Goal: Task Accomplishment & Management: Manage account settings

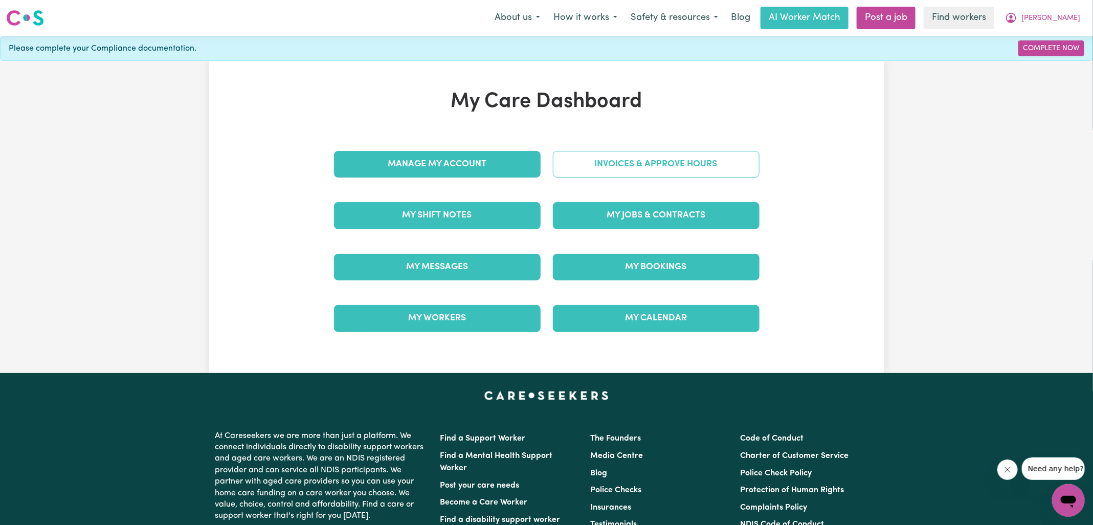
click at [569, 163] on link "Invoices & Approve Hours" at bounding box center [656, 164] width 207 height 27
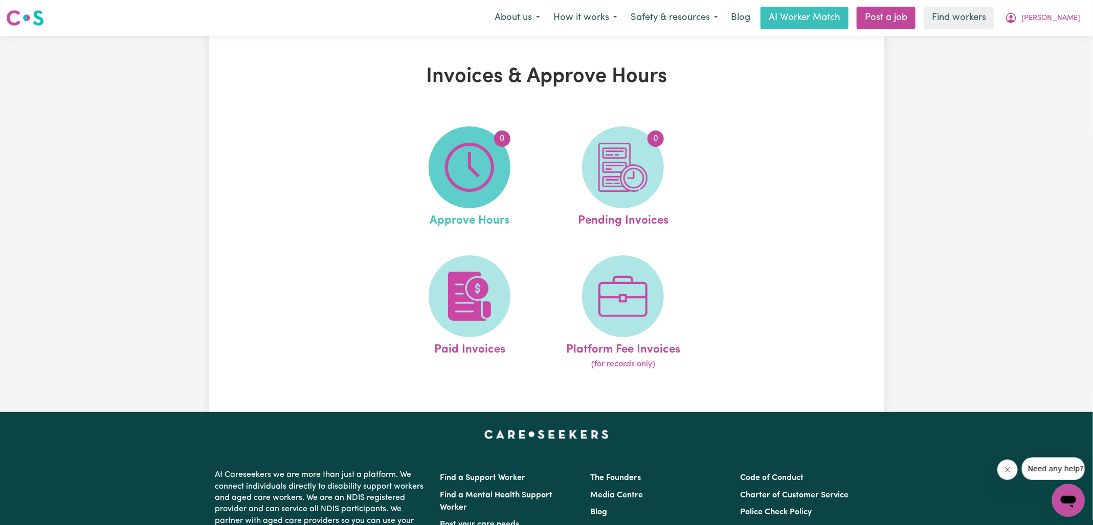
click at [487, 163] on img at bounding box center [469, 167] width 49 height 49
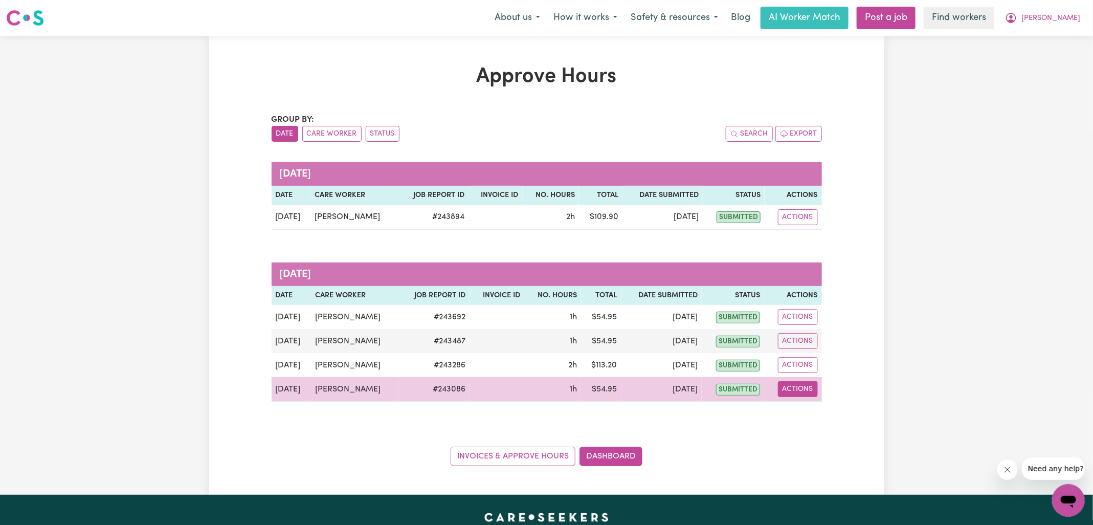
click at [793, 385] on button "Actions" at bounding box center [798, 389] width 40 height 16
click at [801, 402] on link "View Job Report" at bounding box center [822, 412] width 87 height 20
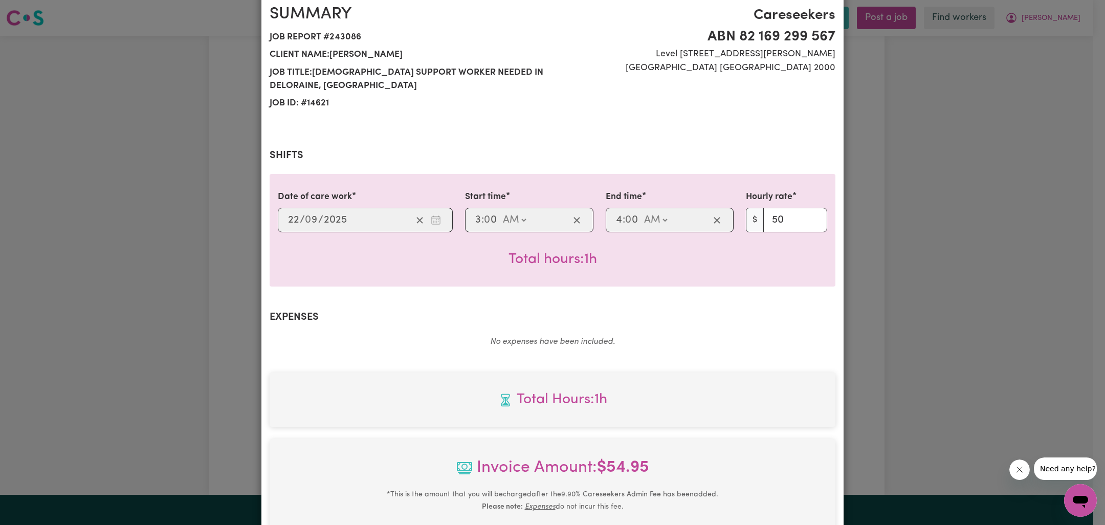
scroll to position [276, 0]
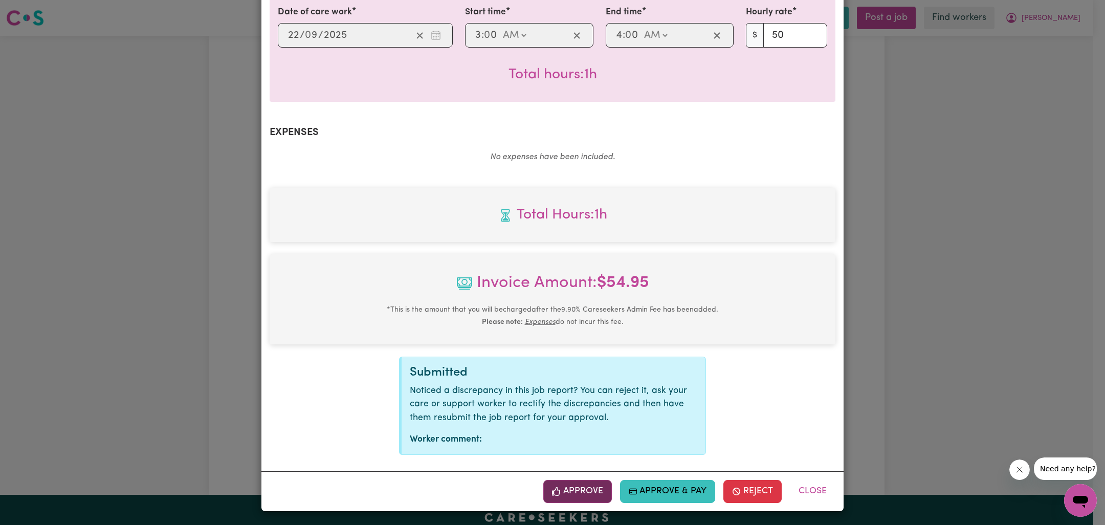
click at [594, 492] on button "Approve" at bounding box center [577, 491] width 69 height 23
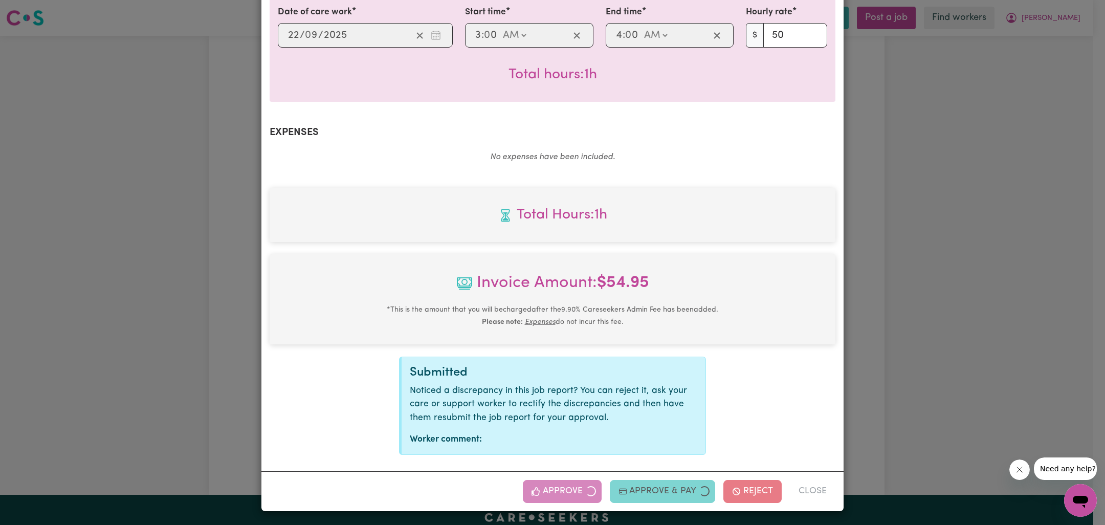
click at [888, 326] on div "Job Report # 243086 - [PERSON_NAME] Summary Job report # 243086 Client name: [P…" at bounding box center [552, 262] width 1105 height 525
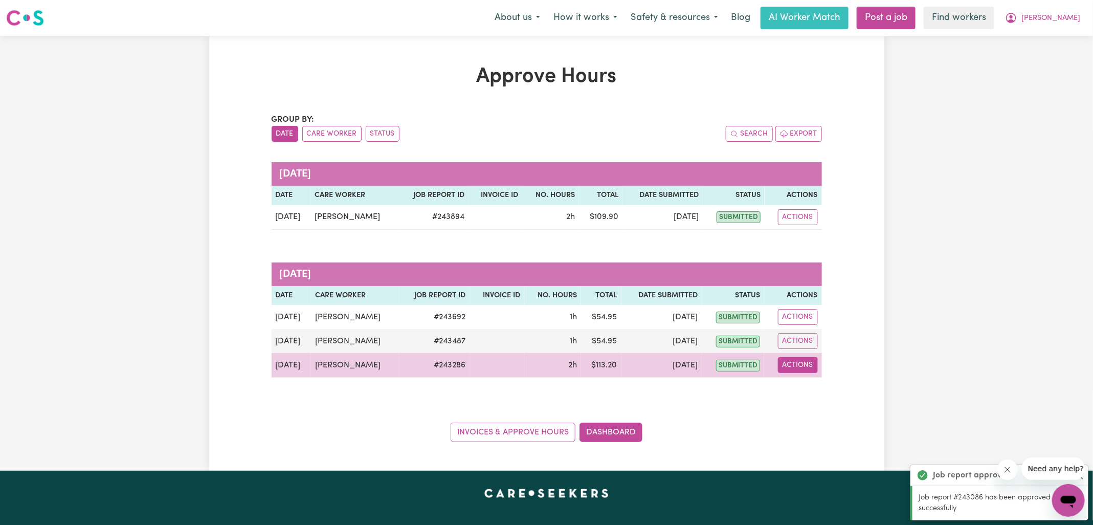
click at [796, 365] on button "Actions" at bounding box center [798, 365] width 40 height 16
click at [822, 387] on link "View Job Report" at bounding box center [822, 388] width 87 height 20
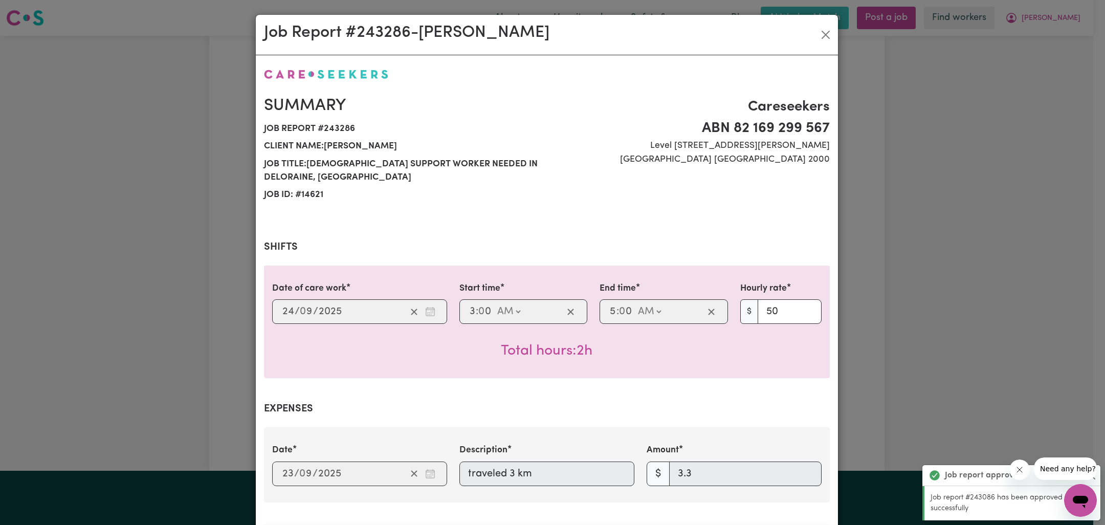
scroll to position [339, 0]
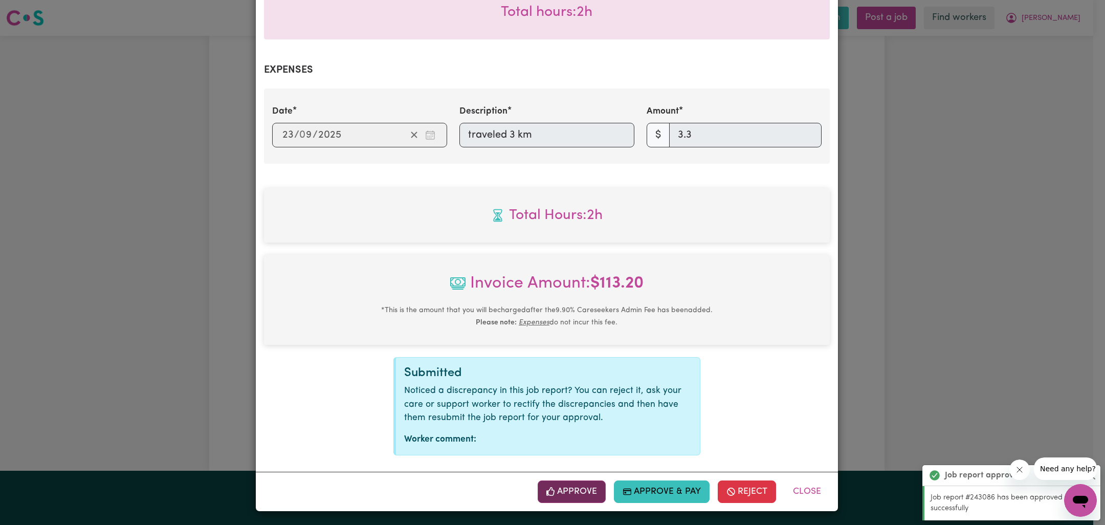
click at [563, 491] on button "Approve" at bounding box center [572, 491] width 69 height 23
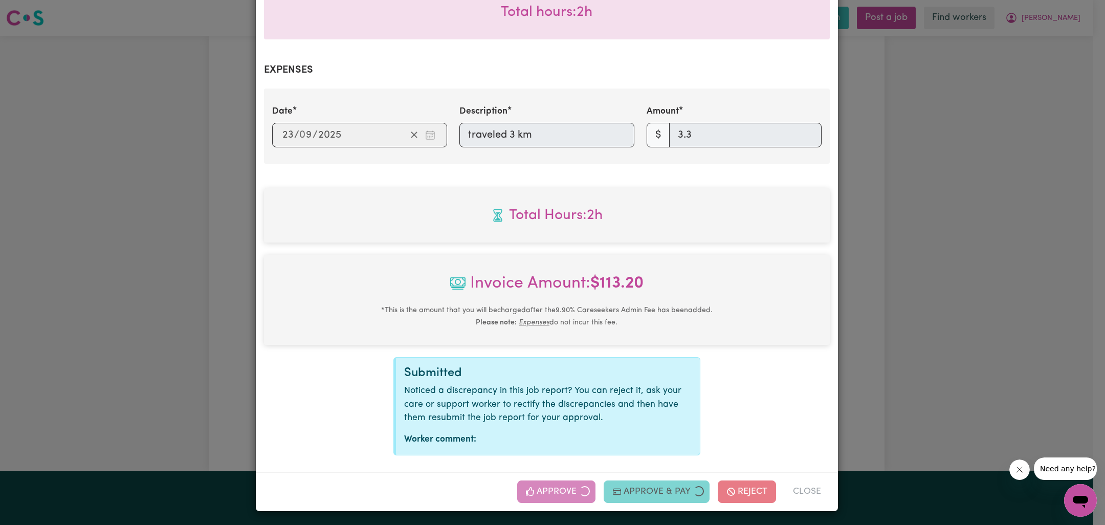
click at [853, 359] on div "Job Report # 243286 - [PERSON_NAME] Summary Job report # 243286 Client name: [P…" at bounding box center [552, 262] width 1105 height 525
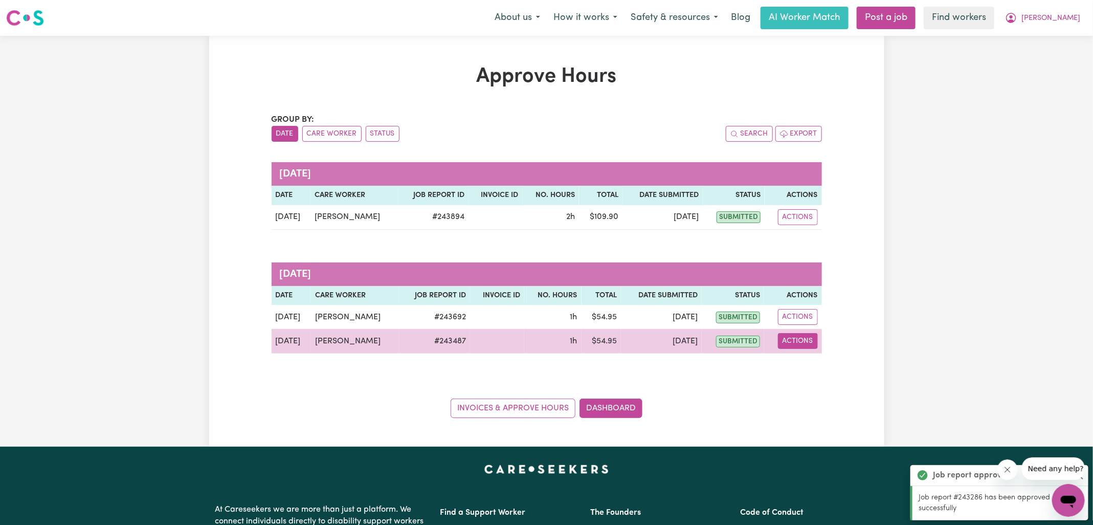
click at [807, 344] on button "Actions" at bounding box center [798, 341] width 40 height 16
click at [820, 362] on link "View Job Report" at bounding box center [822, 364] width 87 height 20
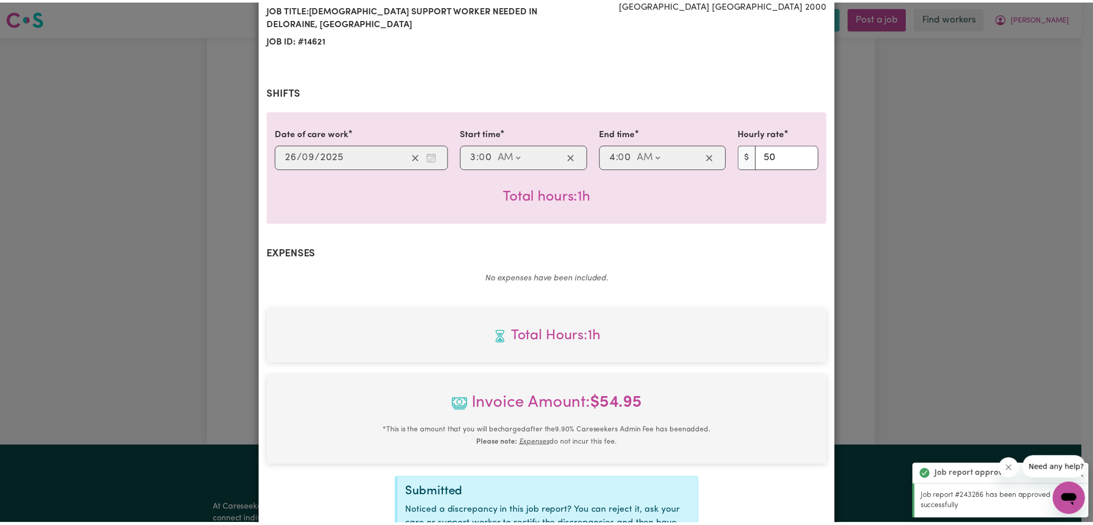
scroll to position [276, 0]
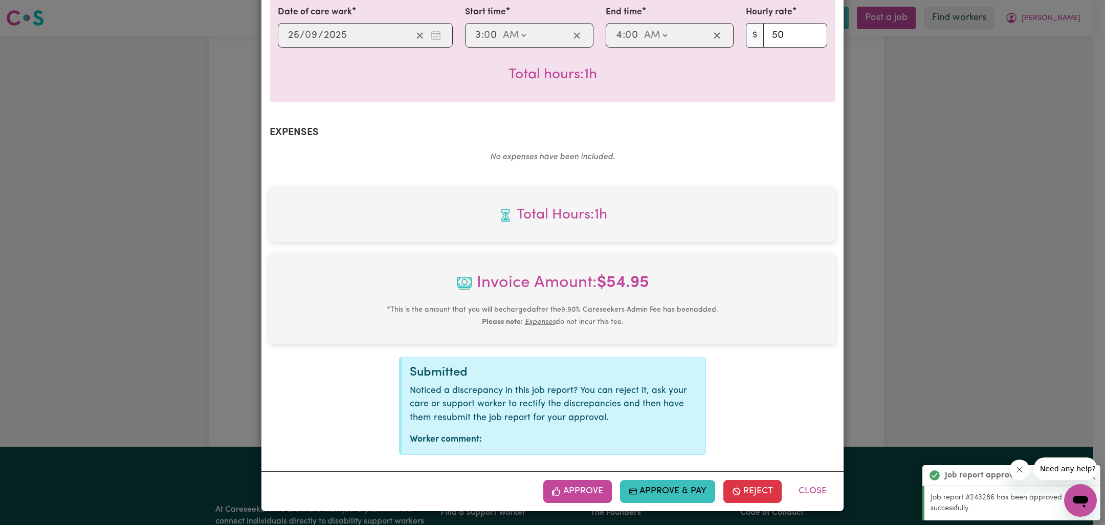
drag, startPoint x: 563, startPoint y: 492, endPoint x: 656, endPoint y: 434, distance: 110.0
click at [563, 492] on button "Approve" at bounding box center [577, 491] width 69 height 23
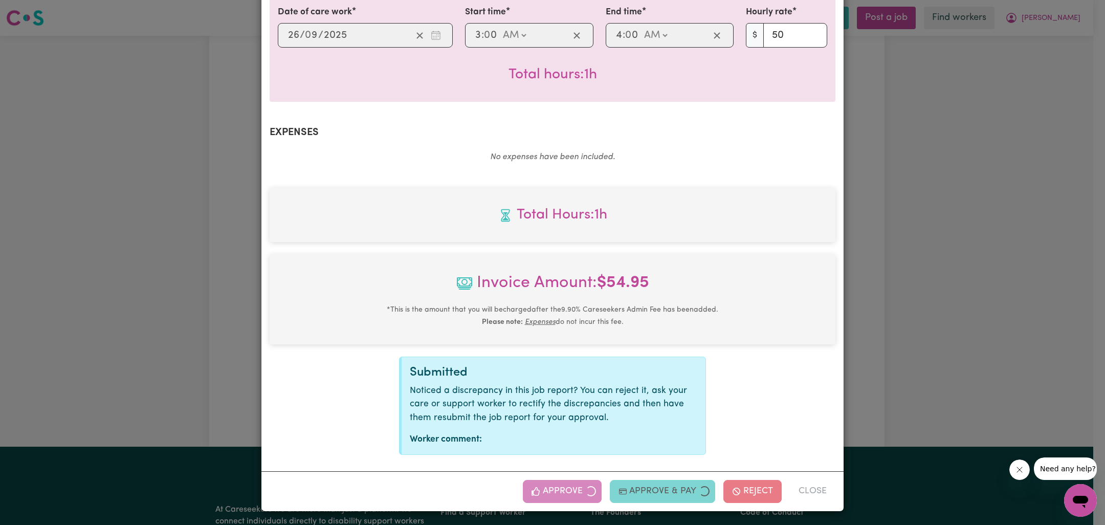
click at [863, 338] on div "Job Report # 243487 - [PERSON_NAME] Summary Job report # 243487 Client name: [P…" at bounding box center [552, 262] width 1105 height 525
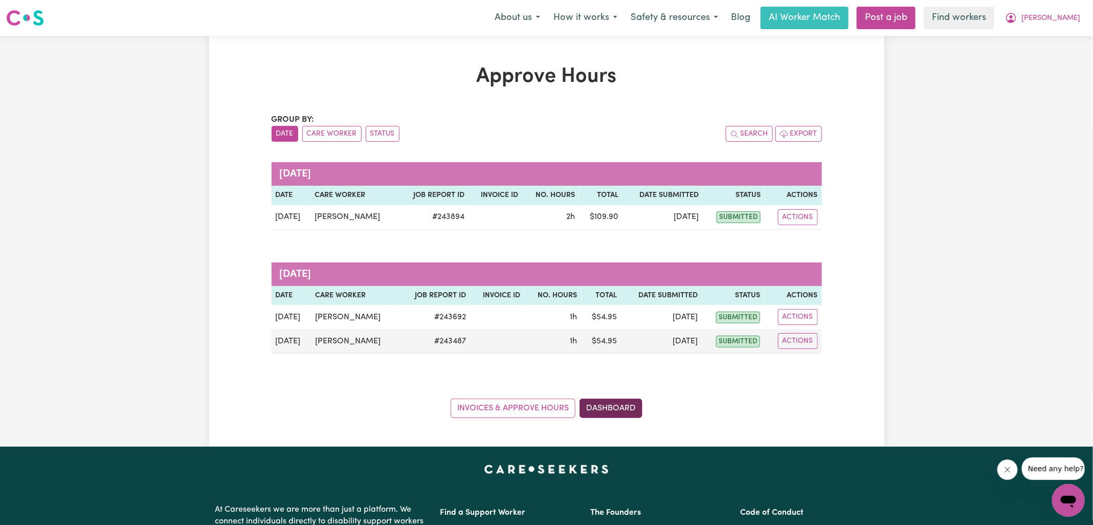
click at [614, 401] on link "Dashboard" at bounding box center [611, 407] width 63 height 19
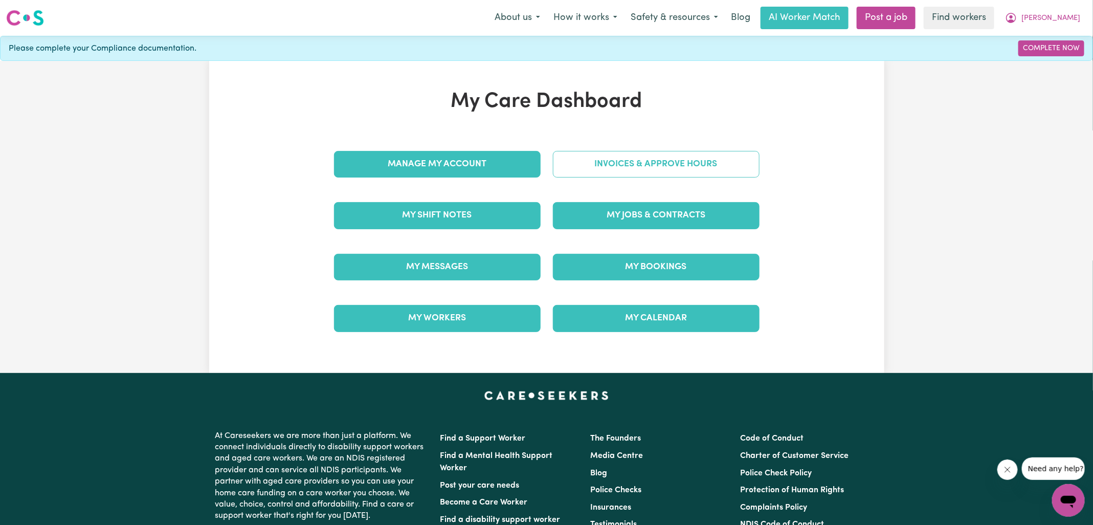
click at [618, 174] on link "Invoices & Approve Hours" at bounding box center [656, 164] width 207 height 27
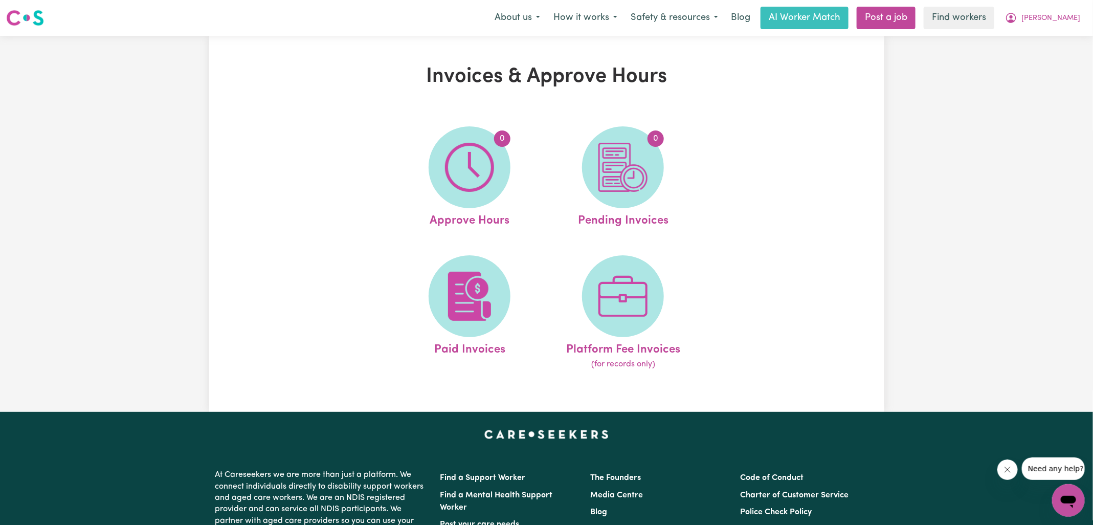
click at [618, 174] on img at bounding box center [622, 167] width 49 height 49
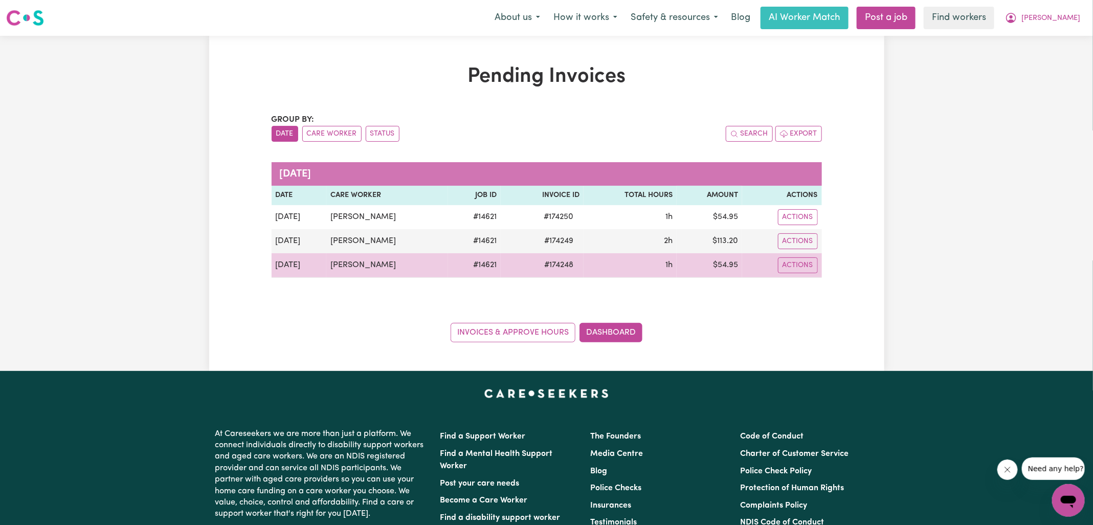
click at [556, 268] on span "# 174248" at bounding box center [558, 265] width 41 height 12
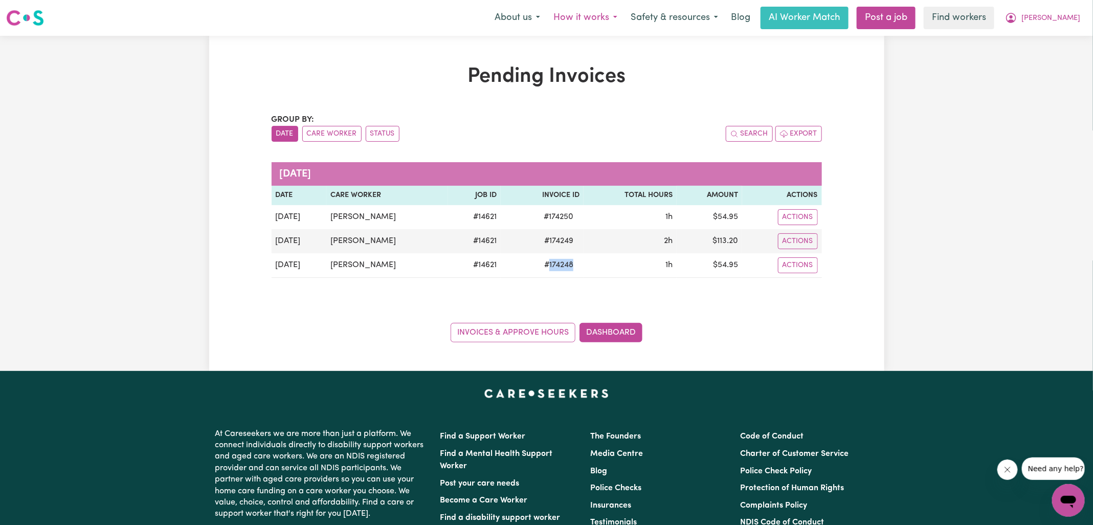
copy span "174248"
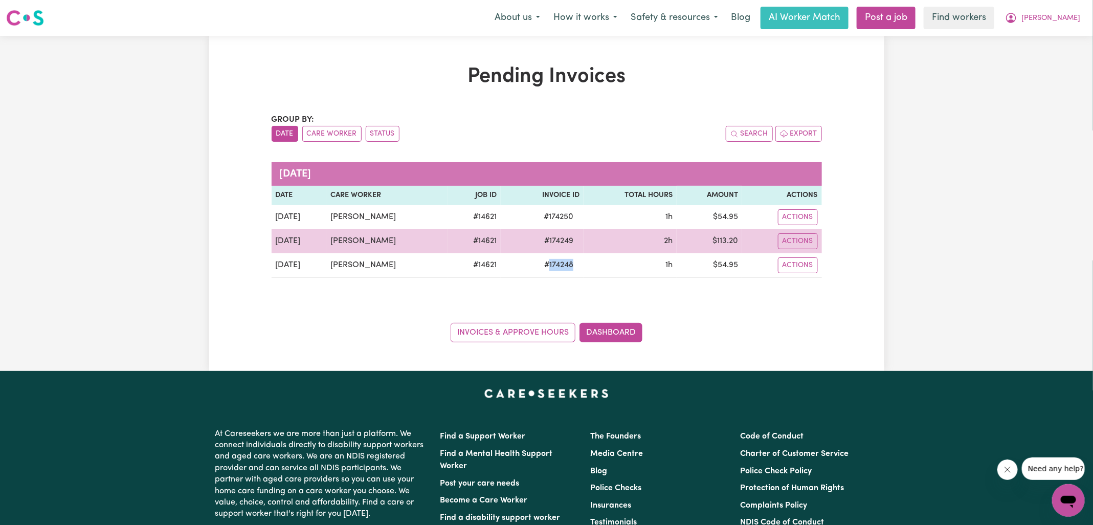
click at [556, 242] on span "# 174249" at bounding box center [558, 241] width 41 height 12
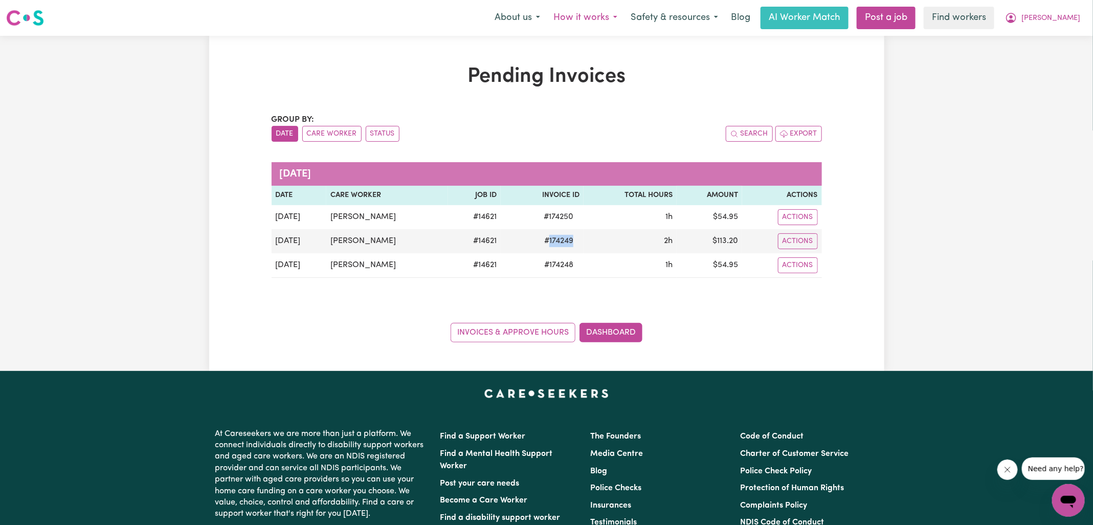
copy span "174249"
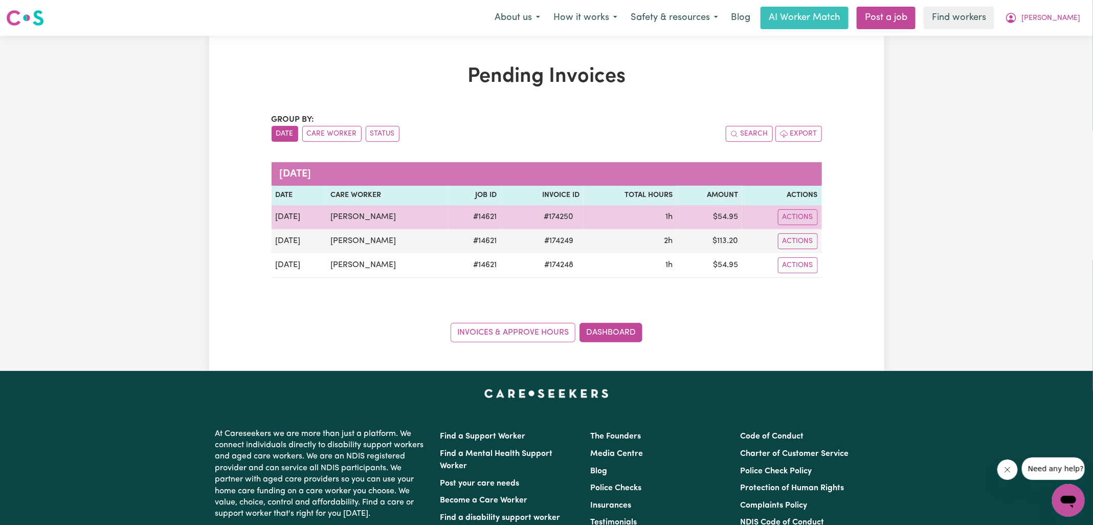
click at [554, 211] on span "# 174250" at bounding box center [559, 217] width 42 height 12
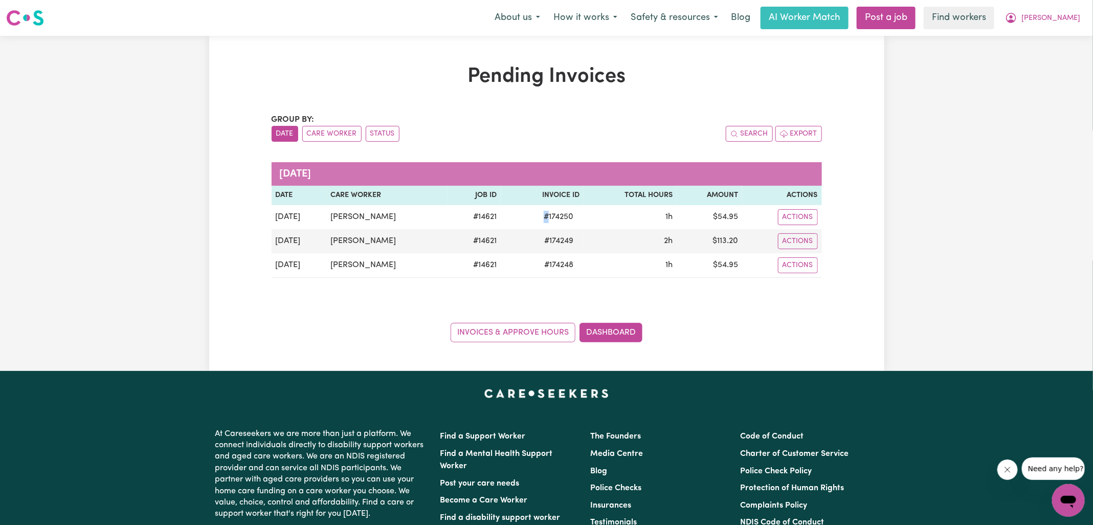
copy span "#"
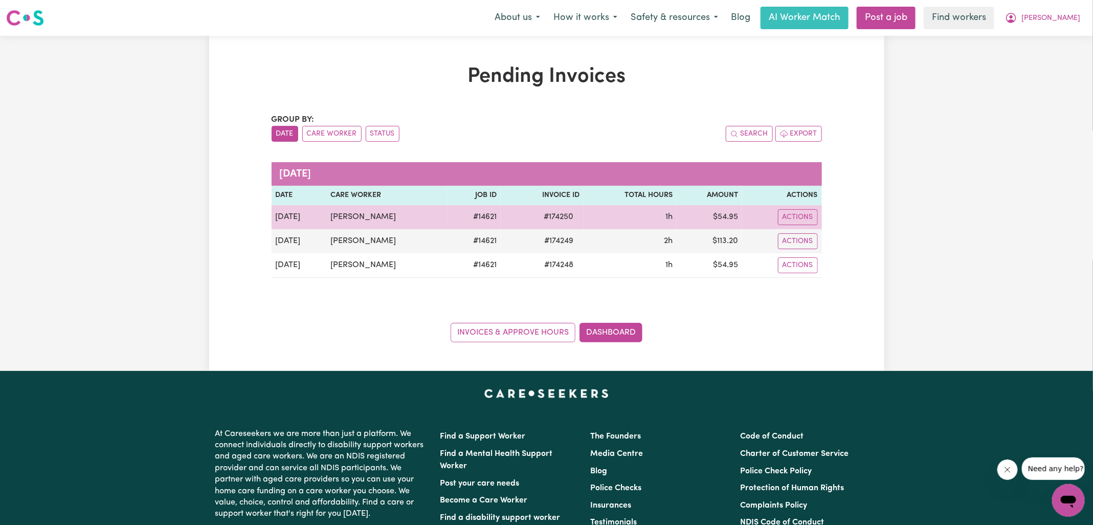
click at [560, 218] on span "# 174250" at bounding box center [559, 217] width 42 height 12
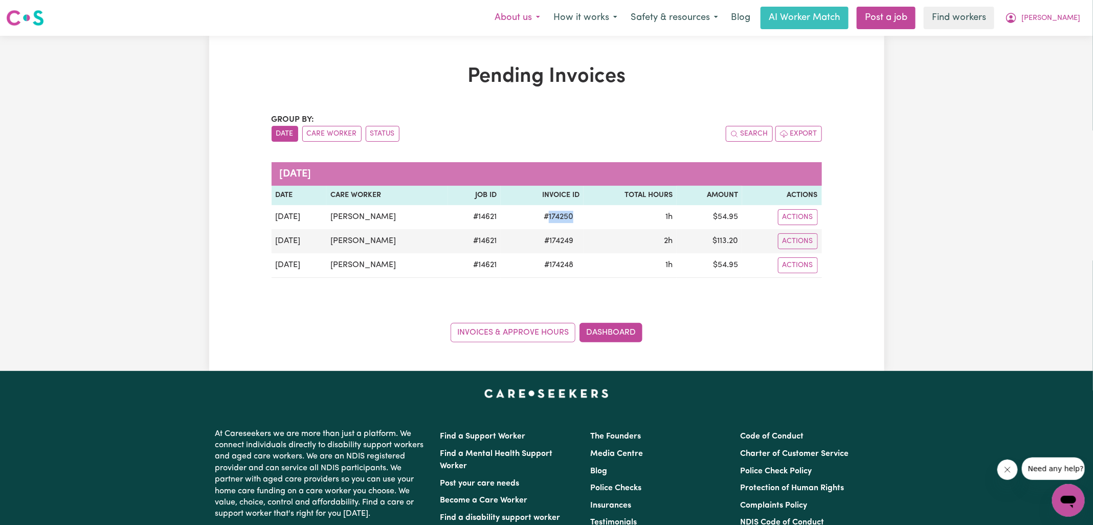
copy span "174250"
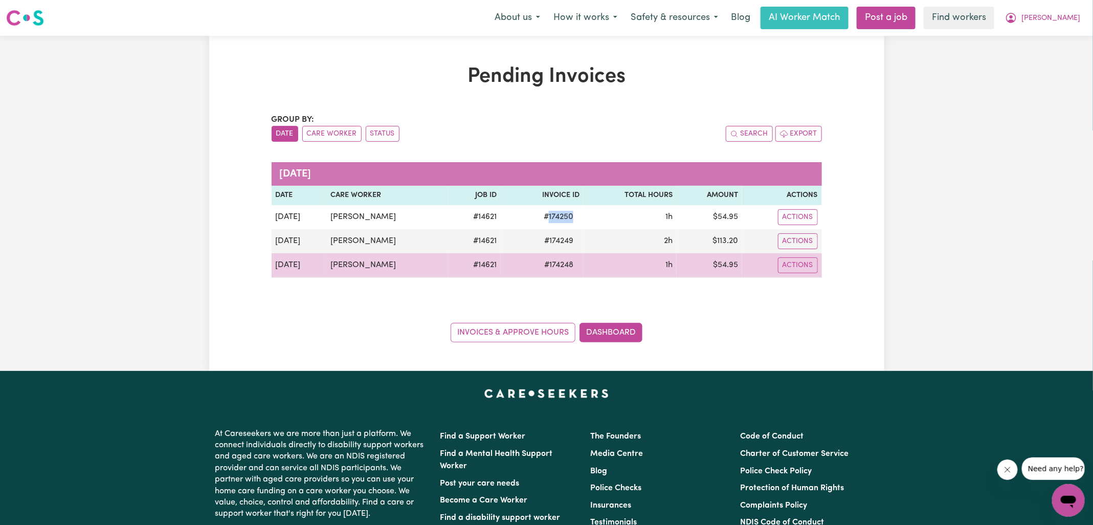
click at [723, 266] on td "$ 54.95" at bounding box center [709, 265] width 65 height 25
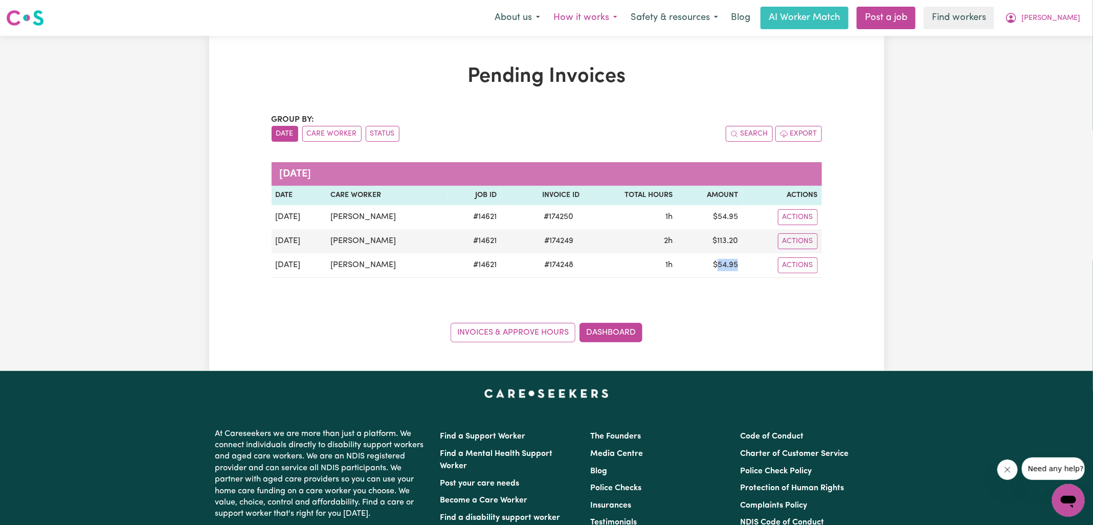
copy td "54.95"
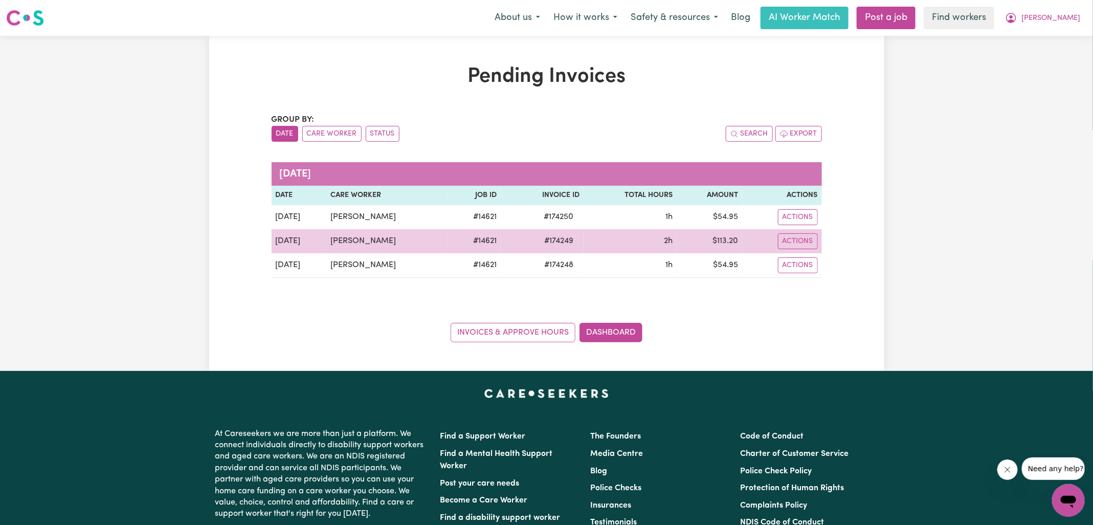
click at [723, 240] on td "$ 113.20" at bounding box center [709, 241] width 65 height 24
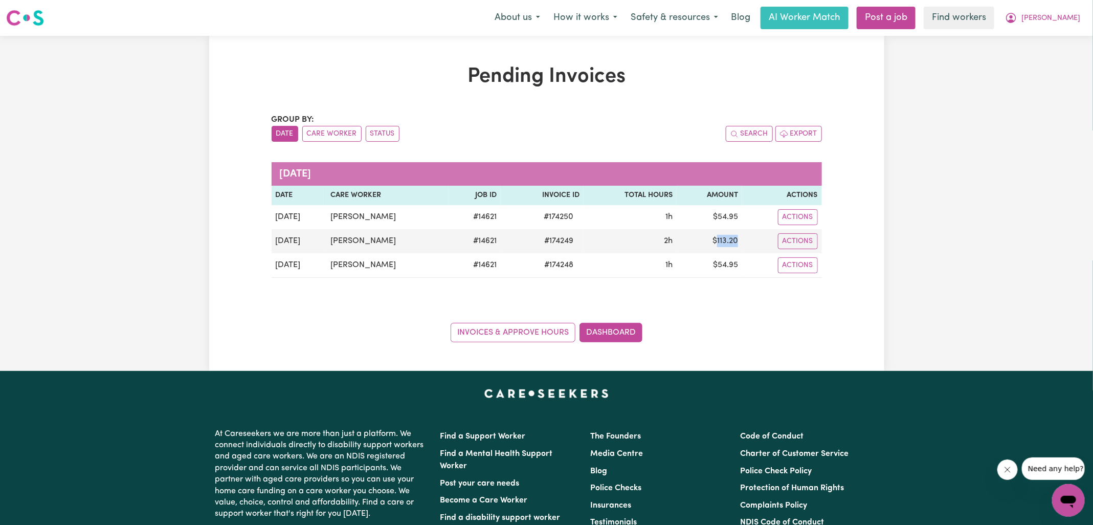
copy td "113.20"
click at [1013, 16] on icon "My Account" at bounding box center [1011, 17] width 3 height 4
click at [1043, 52] on link "Logout" at bounding box center [1046, 58] width 81 height 19
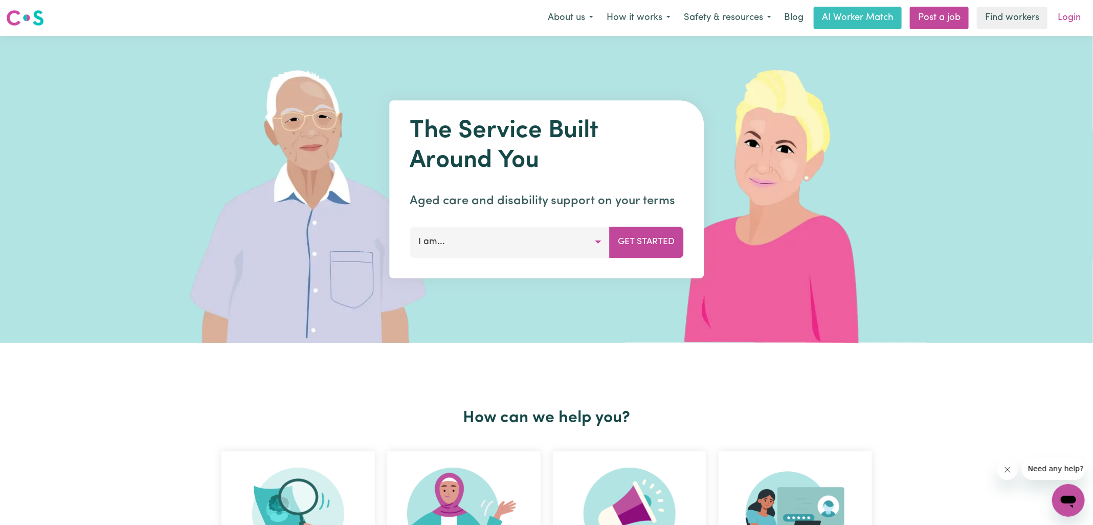
click at [1065, 19] on link "Login" at bounding box center [1069, 18] width 35 height 23
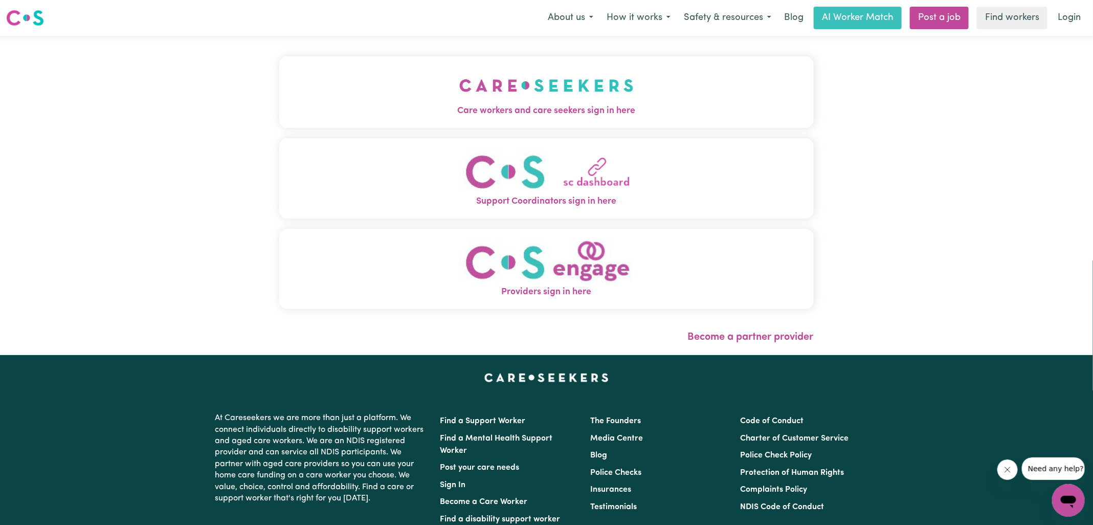
click at [382, 118] on button "Care workers and care seekers sign in here" at bounding box center [546, 92] width 535 height 72
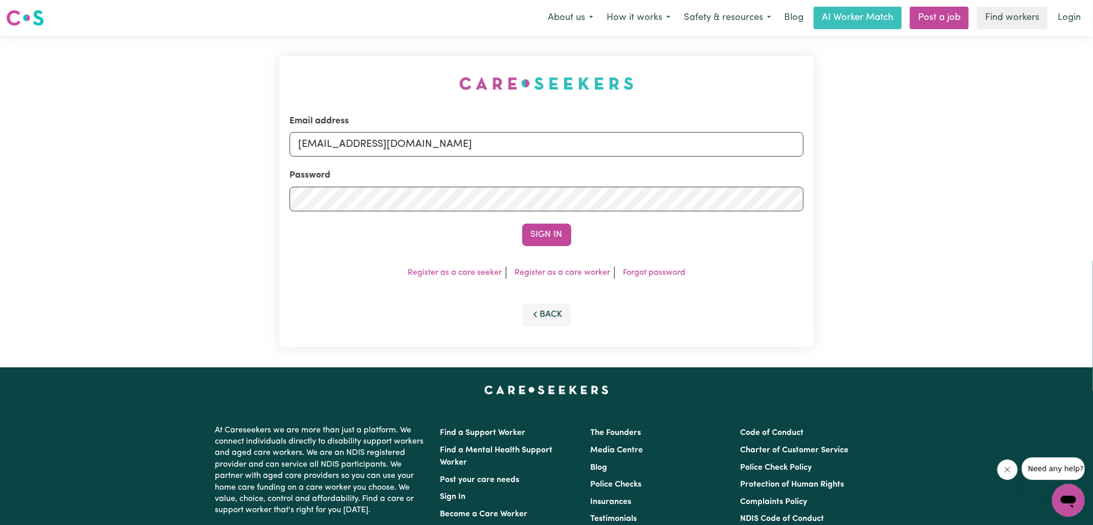
click at [247, 65] on div "Email address [EMAIL_ADDRESS][DOMAIN_NAME] Password Sign In Register as a care …" at bounding box center [546, 201] width 1093 height 331
drag, startPoint x: 362, startPoint y: 140, endPoint x: 770, endPoint y: 236, distance: 418.7
click at [770, 236] on form "Email address [EMAIL_ADDRESS][DOMAIN_NAME] Password Sign In" at bounding box center [547, 180] width 514 height 131
type input "[EMAIL_ADDRESS][DOMAIN_NAME]"
click at [522, 224] on button "Sign In" at bounding box center [546, 235] width 49 height 23
